Goal: Navigation & Orientation: Find specific page/section

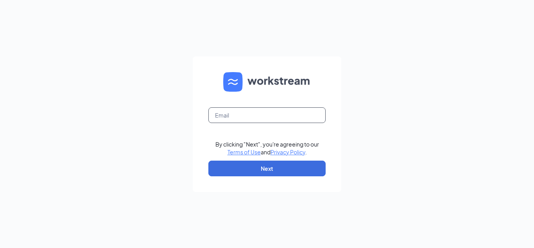
click at [236, 119] on input "text" at bounding box center [267, 115] width 117 height 16
type input "[PERSON_NAME][EMAIL_ADDRESS][PERSON_NAME][DOMAIN_NAME]"
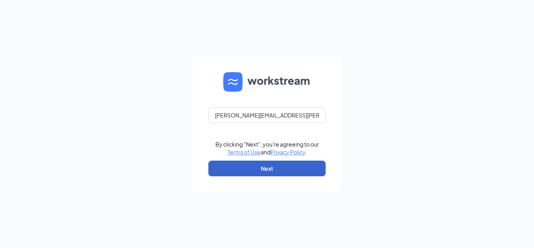
click at [275, 175] on button "Next" at bounding box center [267, 168] width 117 height 16
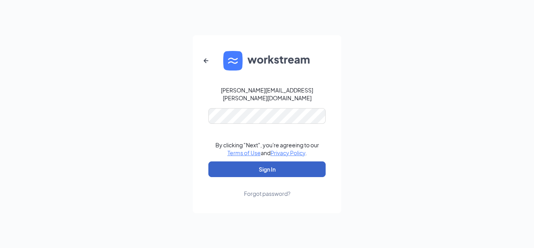
click at [276, 169] on button "Sign In" at bounding box center [267, 169] width 117 height 16
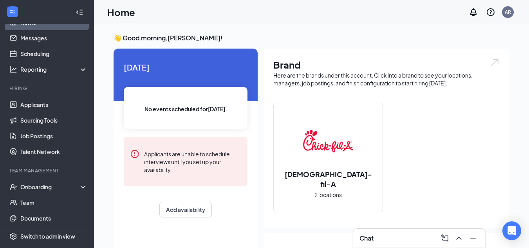
scroll to position [39, 0]
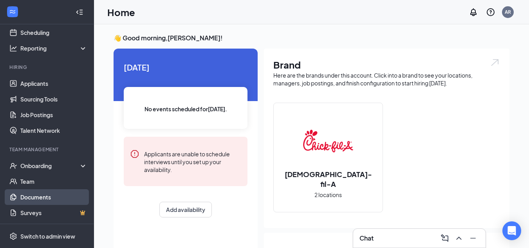
click at [35, 200] on link "Documents" at bounding box center [53, 197] width 67 height 16
